Goal: Task Accomplishment & Management: Complete application form

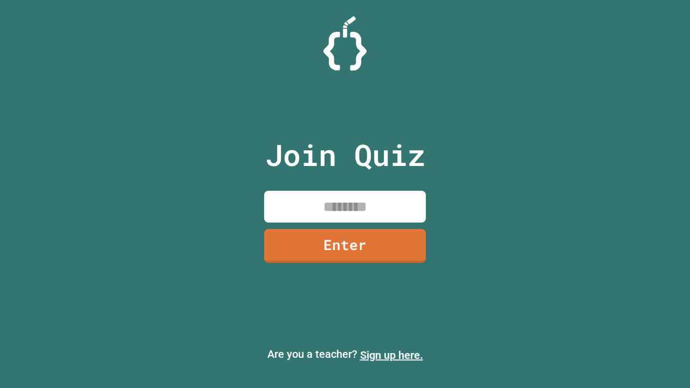
click at [391, 355] on link "Sign up here." at bounding box center [391, 355] width 63 height 13
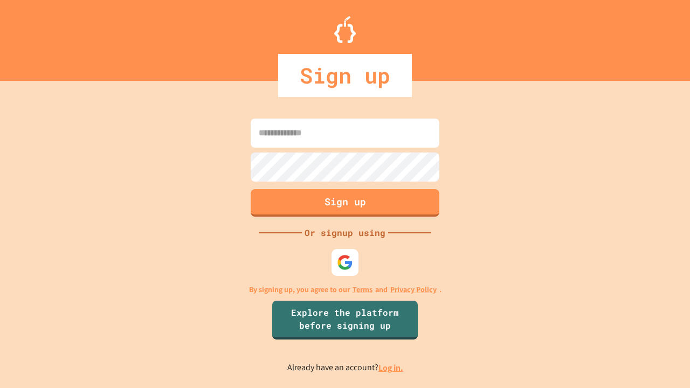
click at [391, 368] on link "Log in." at bounding box center [390, 367] width 25 height 11
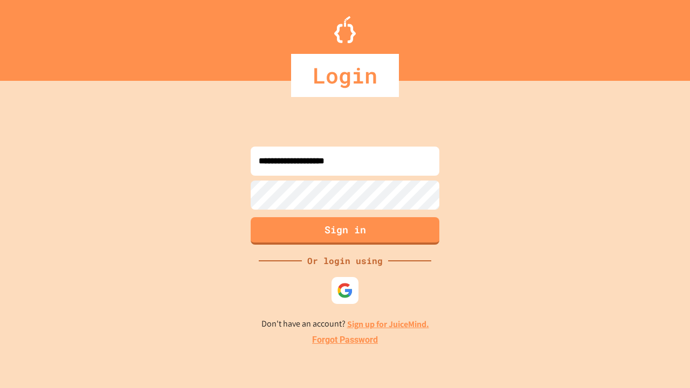
type input "**********"
